Goal: Task Accomplishment & Management: Manage account settings

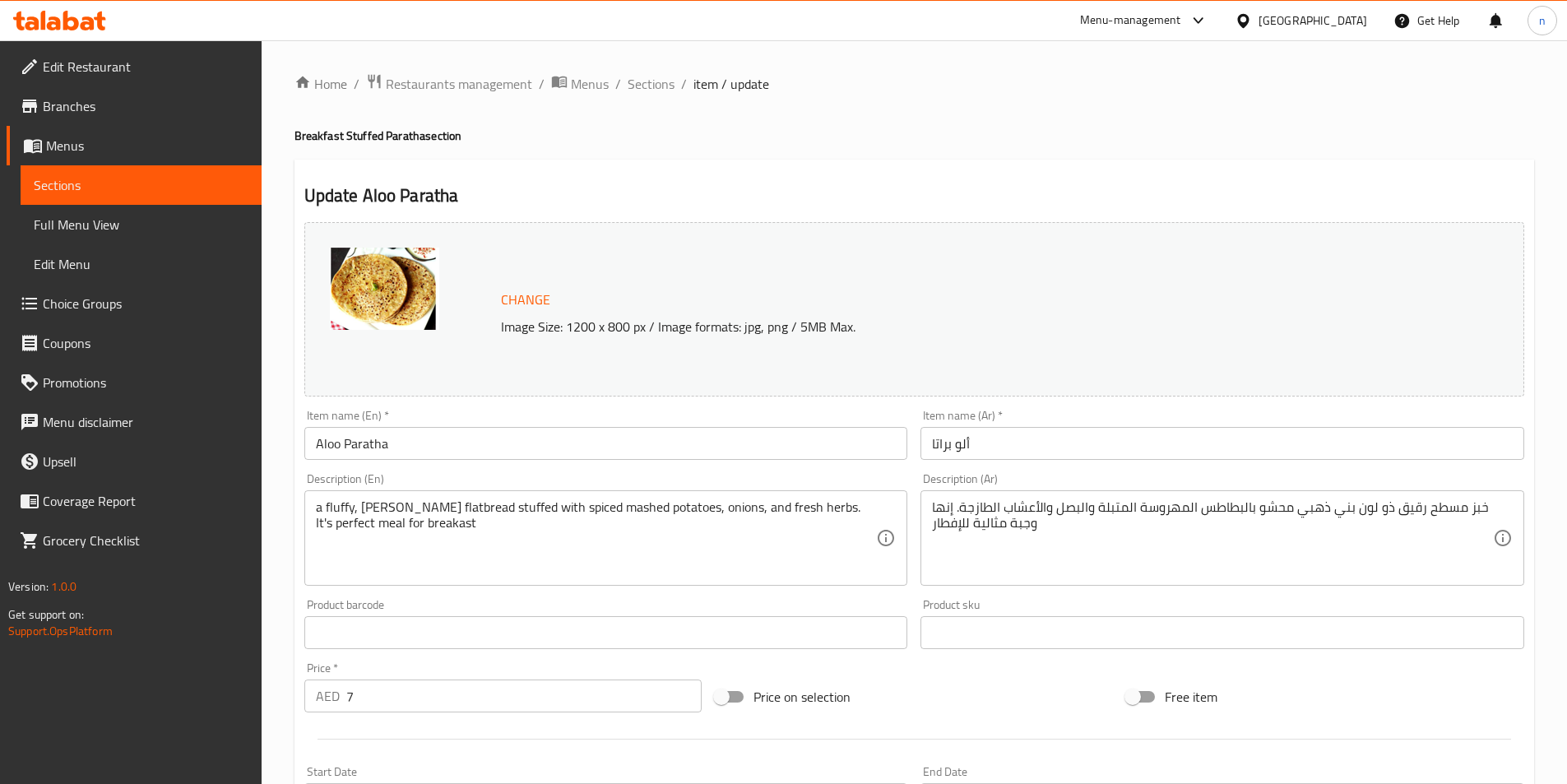
click at [982, 160] on div "Update Aloo Paratha Change Image Size: 1200 x 800 px / Image formats: jpg, png …" at bounding box center [914, 678] width 1240 height 1038
click at [868, 148] on div "Home / Restaurants management / Menus / Sections / item / update Breakfast Stuf…" at bounding box center [914, 641] width 1240 height 1137
click at [657, 87] on span "Sections" at bounding box center [652, 83] width 47 height 19
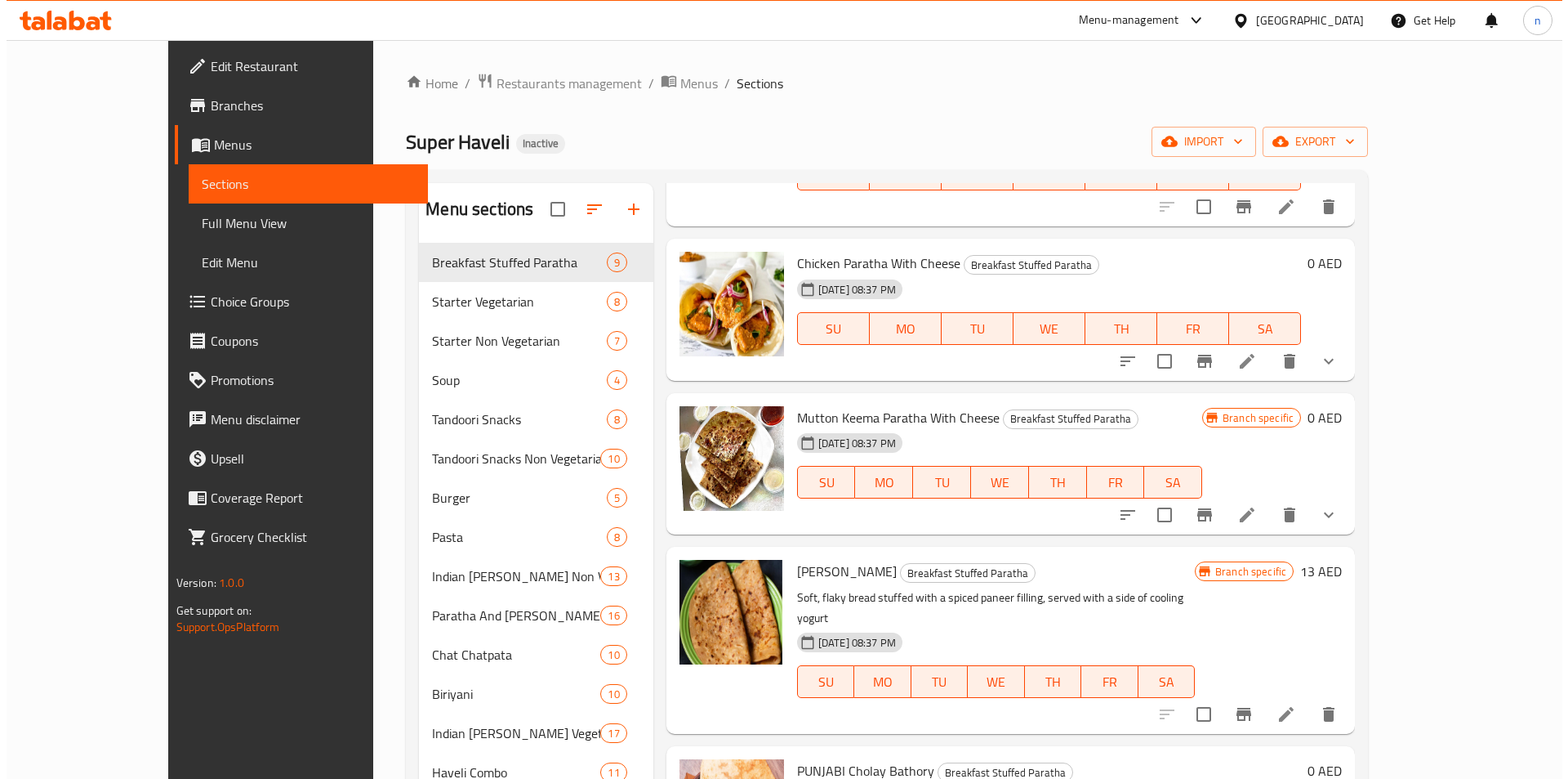
scroll to position [736, 0]
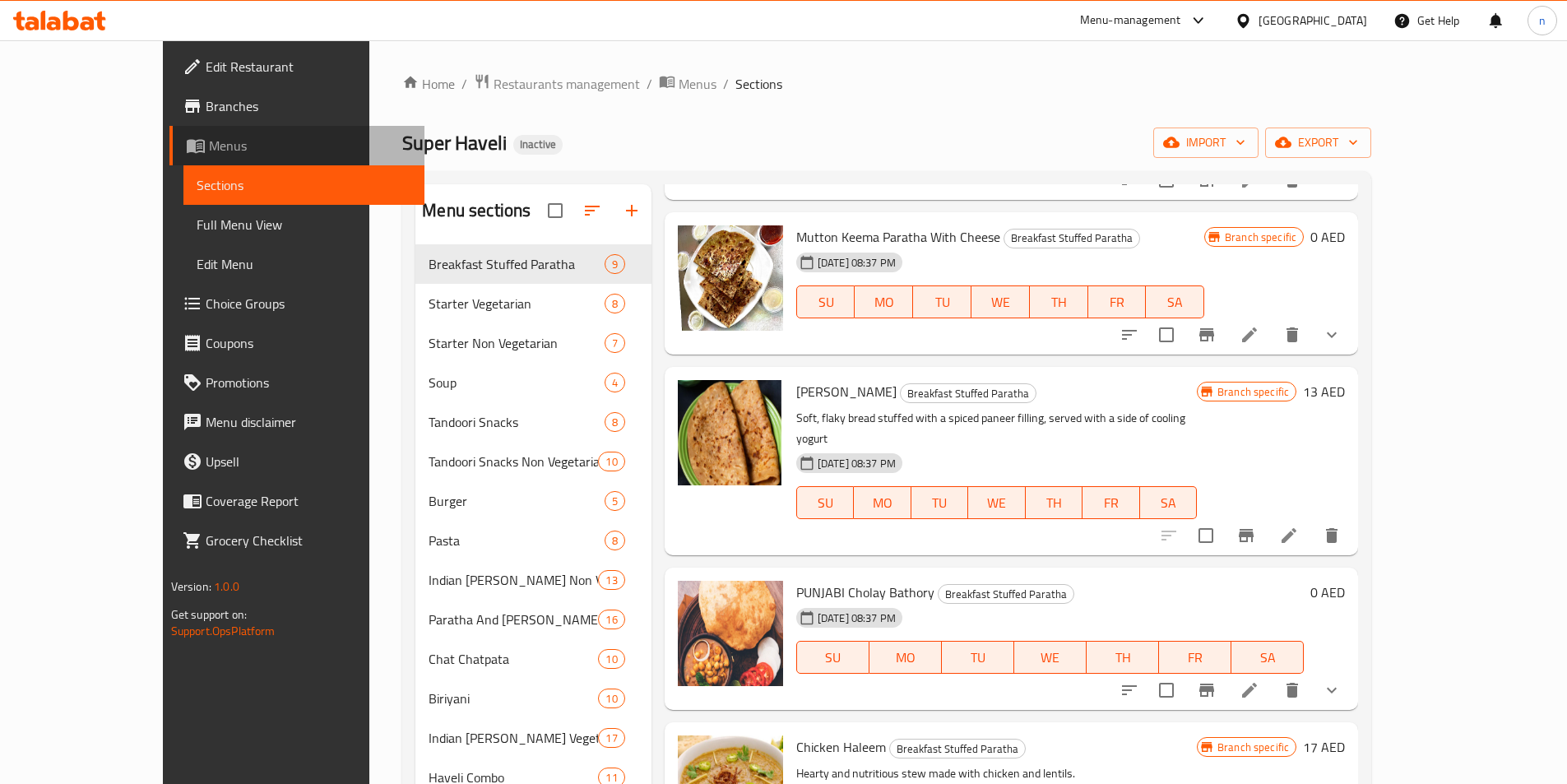
click at [209, 145] on span "Menus" at bounding box center [310, 145] width 203 height 19
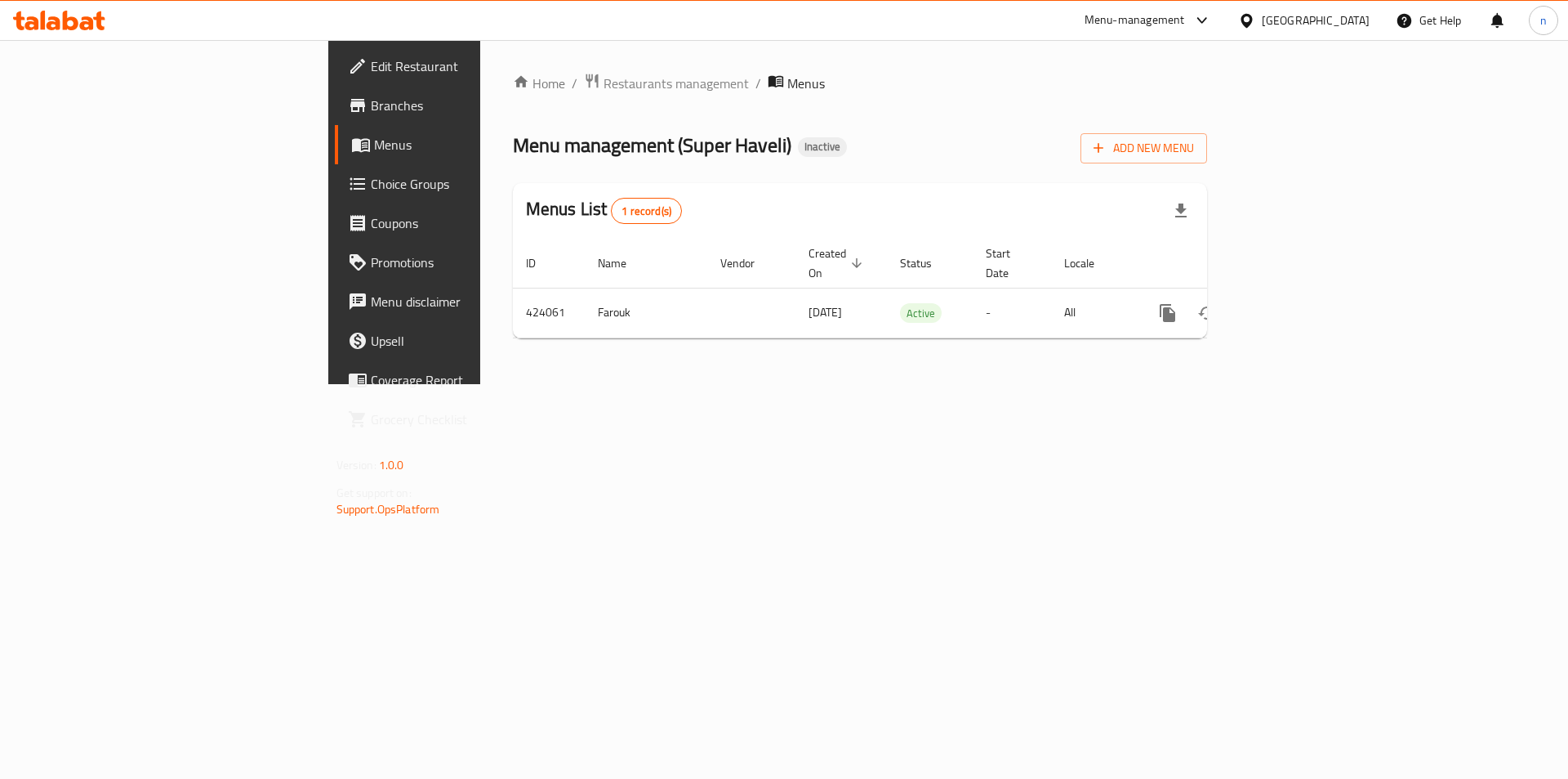
click at [625, 384] on div "Home / Restaurants management / Menus Menu management ( Super Haveli ) Inactive…" at bounding box center [860, 212] width 760 height 344
click at [539, 384] on div "Home / Restaurants management / Menus Menu management ( Super Haveli ) Inactive…" at bounding box center [860, 212] width 760 height 344
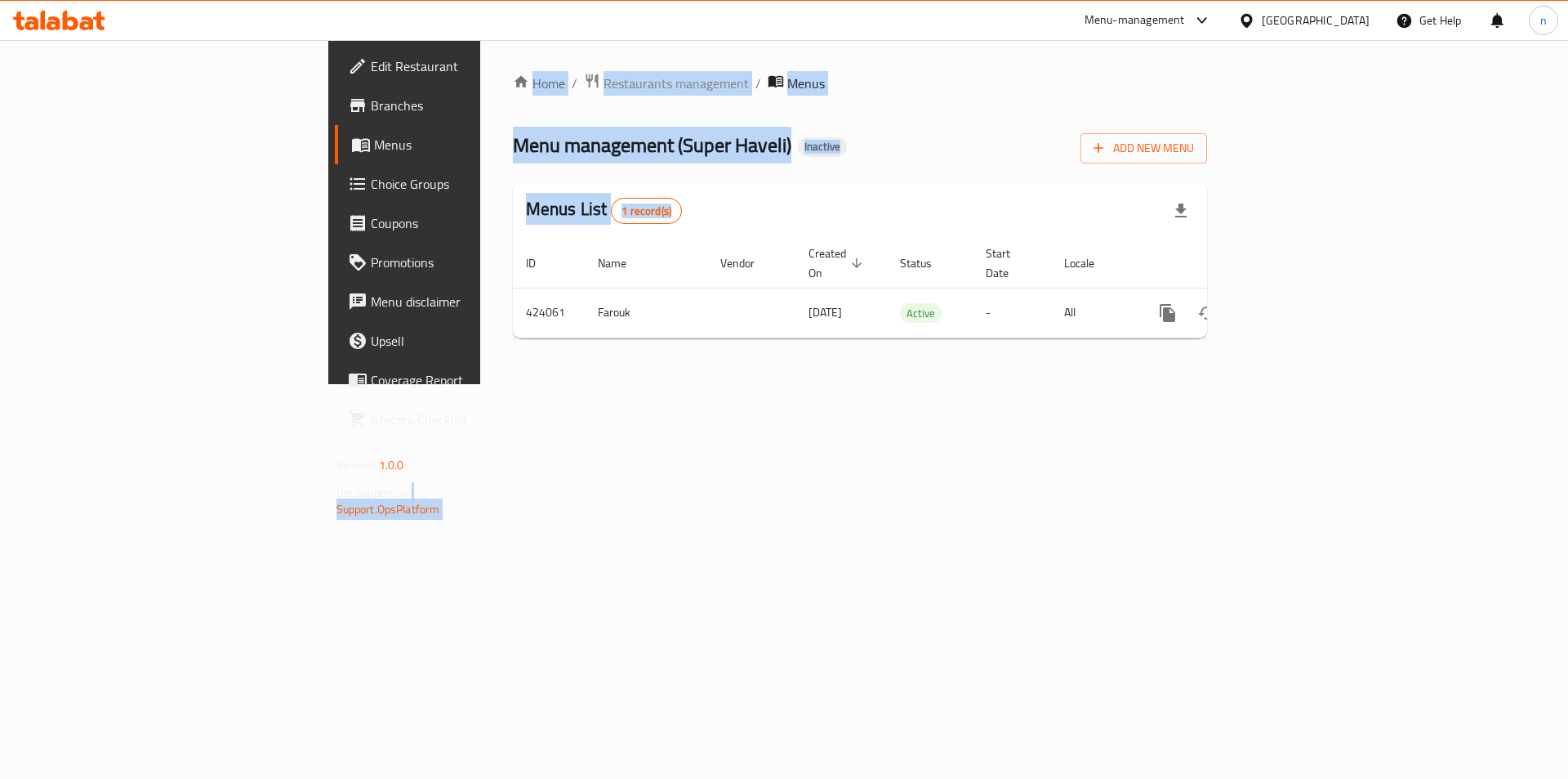
click at [852, 384] on div "Edit Restaurant Branches Menus Choice Groups Coupons Promotions Menu disclaimer…" at bounding box center [784, 212] width 912 height 344
click at [502, 384] on div "Home / Restaurants management / Menus Menu management ( Super Haveli ) Inactive…" at bounding box center [860, 212] width 760 height 344
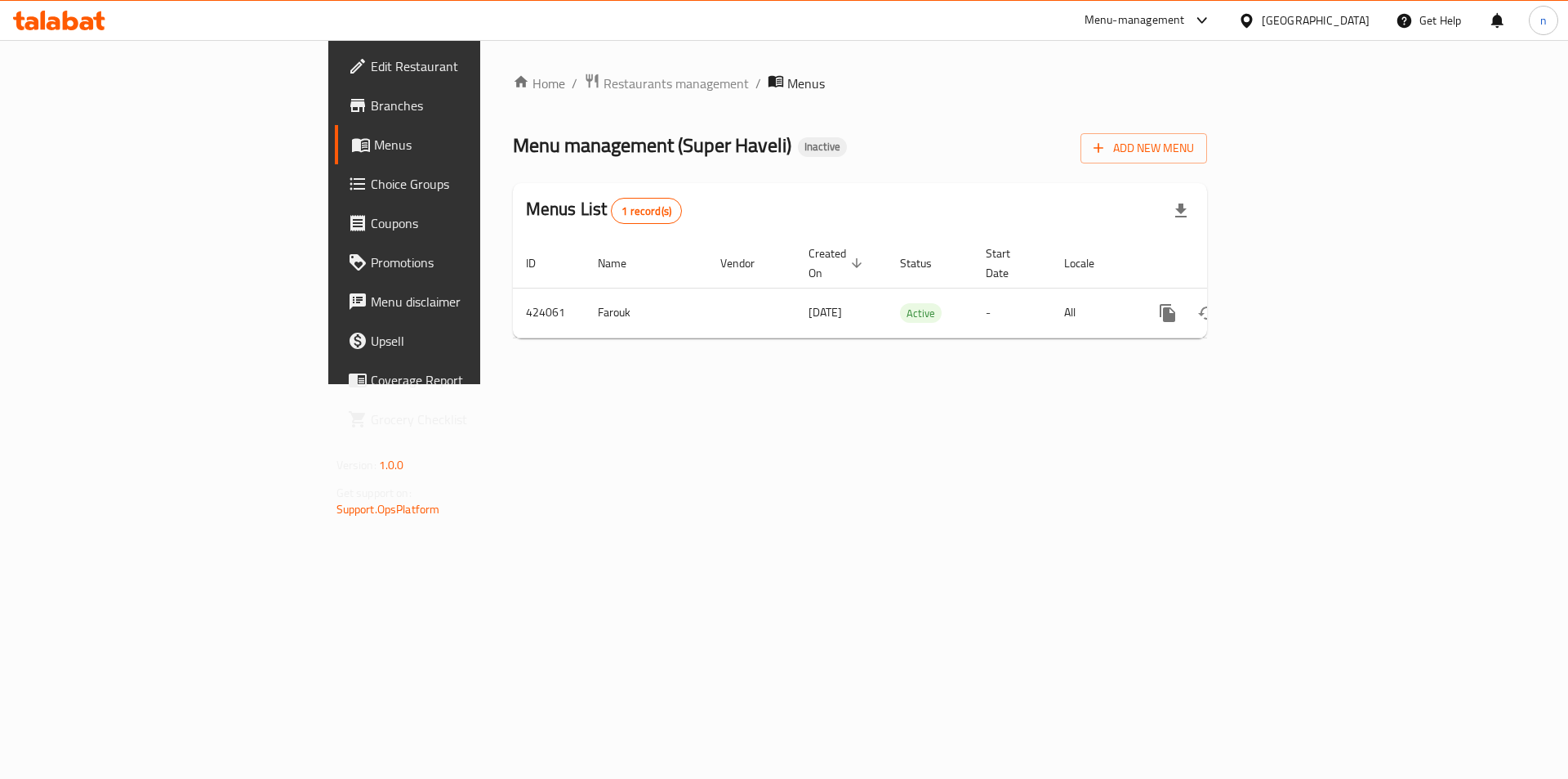
click at [802, 384] on div "Home / Restaurants management / Menus Menu management ( Super Haveli ) Inactive…" at bounding box center [860, 212] width 760 height 344
click at [852, 161] on div "Menu management ( Super Haveli ) Inactive Add New Menu" at bounding box center [860, 145] width 695 height 37
click at [874, 384] on div "Home / Restaurants management / Menus Menu management ( Super Haveli ) Inactive…" at bounding box center [860, 212] width 760 height 344
